Goal: Task Accomplishment & Management: Use online tool/utility

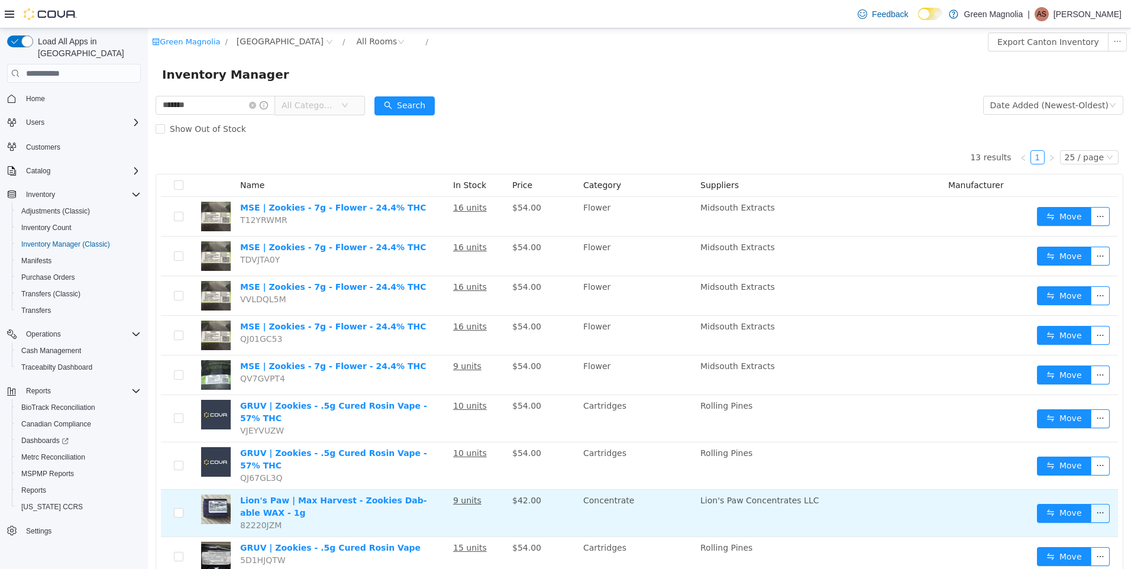
scroll to position [208, 0]
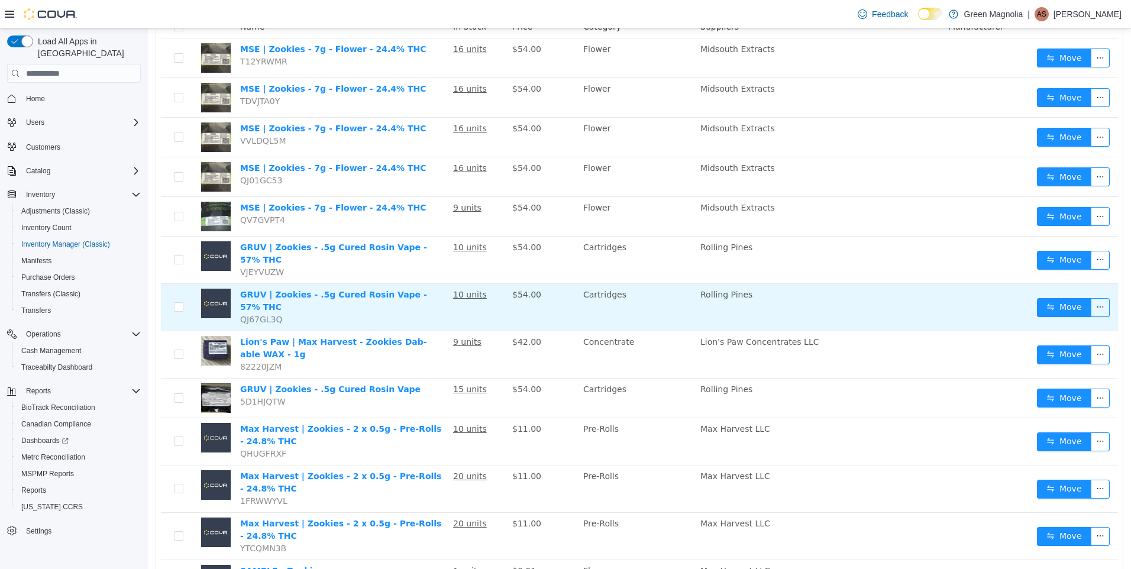
scroll to position [208, 0]
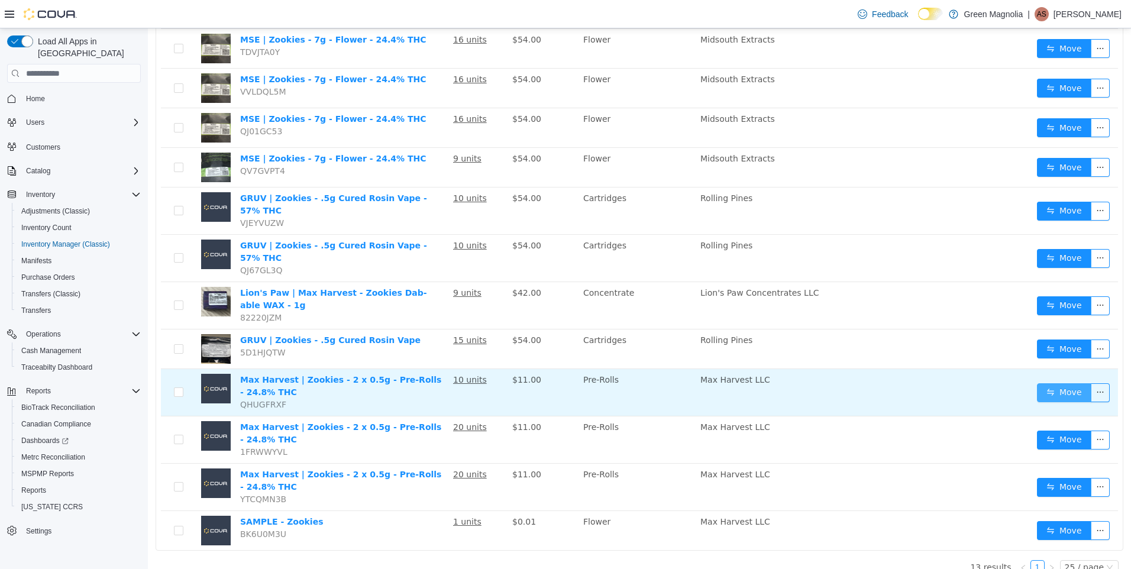
click at [1048, 383] on button "Move" at bounding box center [1064, 392] width 54 height 19
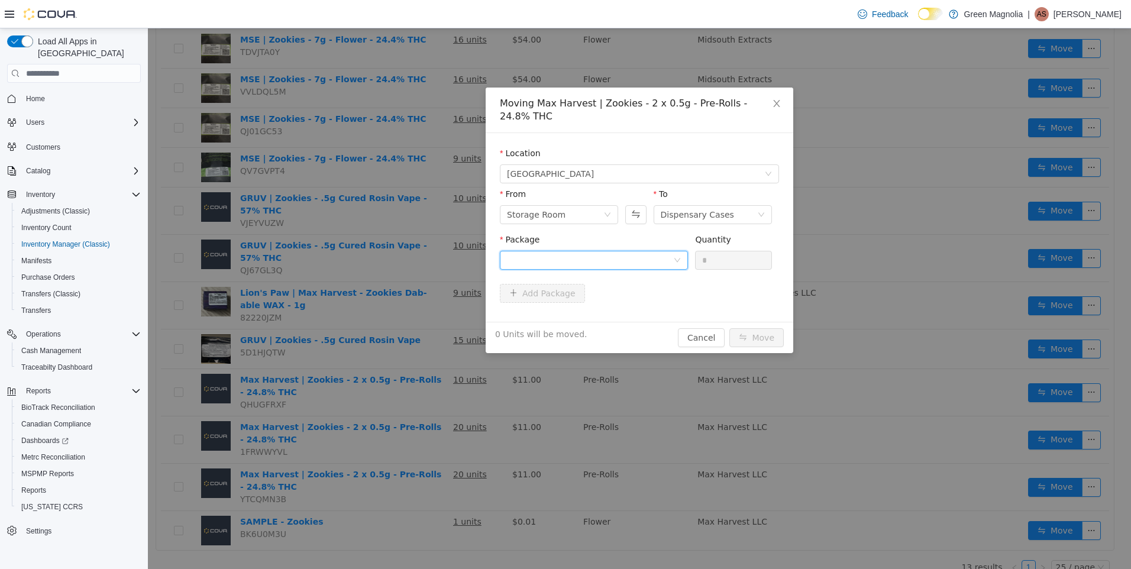
click at [599, 251] on div at bounding box center [590, 260] width 166 height 18
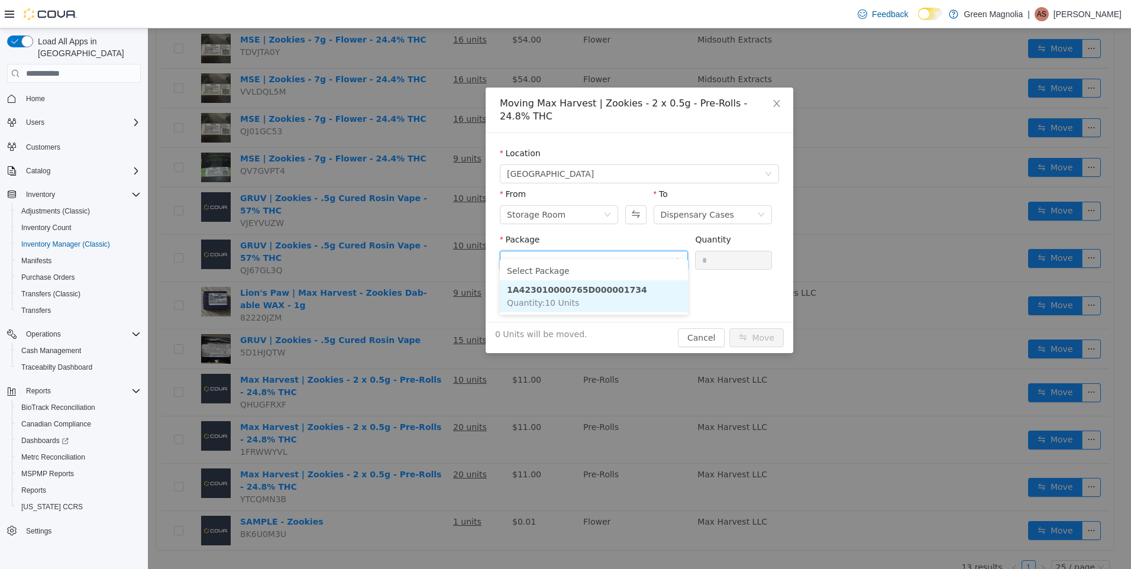
click at [582, 296] on li "1A423010000765D000001734 Quantity : 10 Units" at bounding box center [594, 296] width 188 height 32
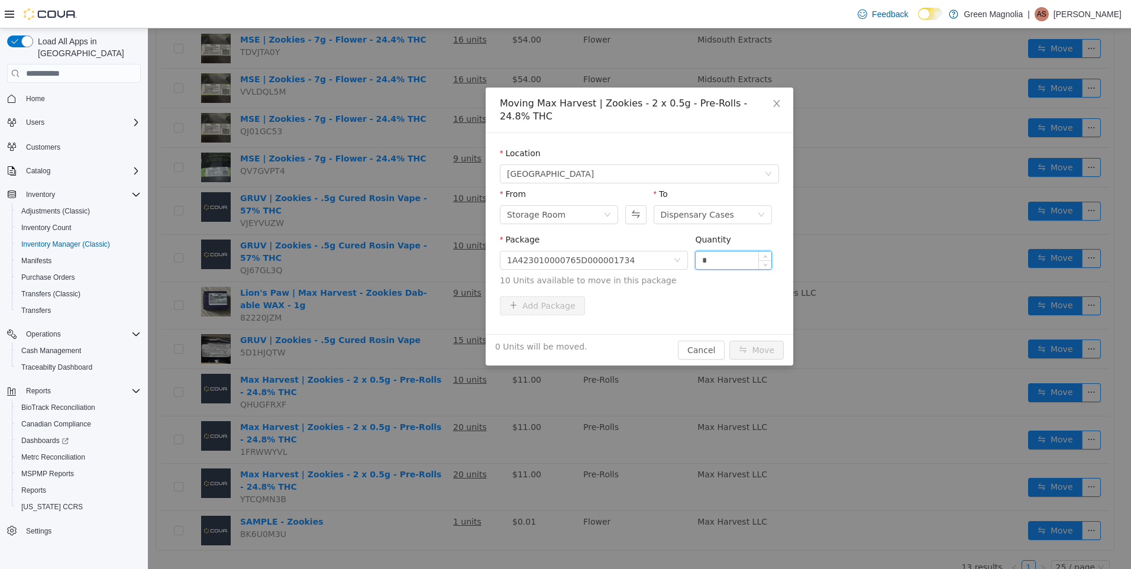
drag, startPoint x: 712, startPoint y: 253, endPoint x: 699, endPoint y: 246, distance: 14.8
click at [699, 251] on input "*" at bounding box center [734, 260] width 76 height 18
type input "*"
click at [767, 341] on button "Move" at bounding box center [756, 350] width 54 height 19
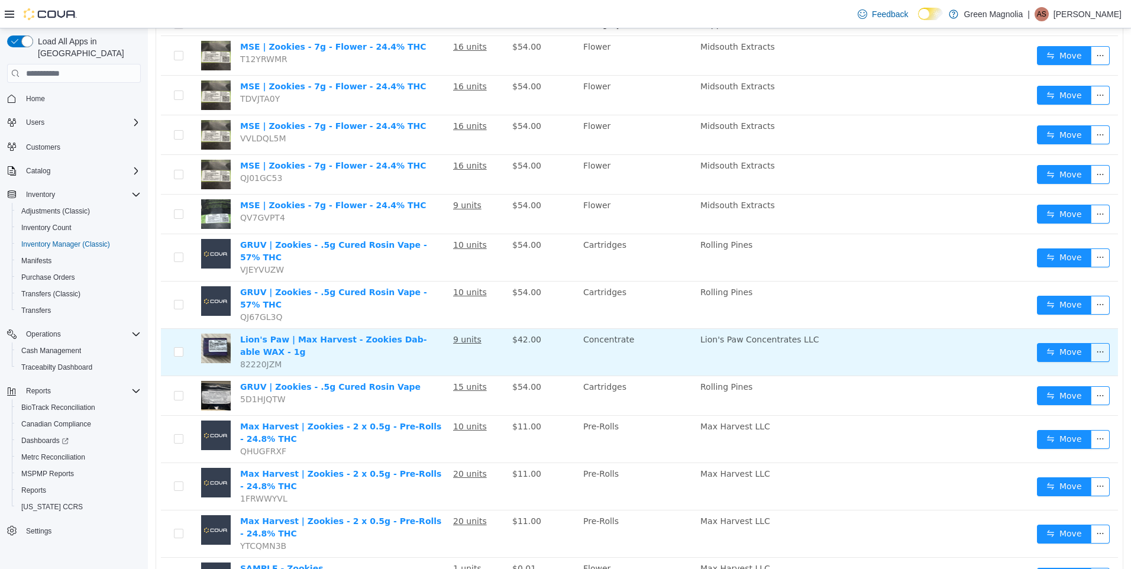
scroll to position [59, 0]
